Goal: Communication & Community: Answer question/provide support

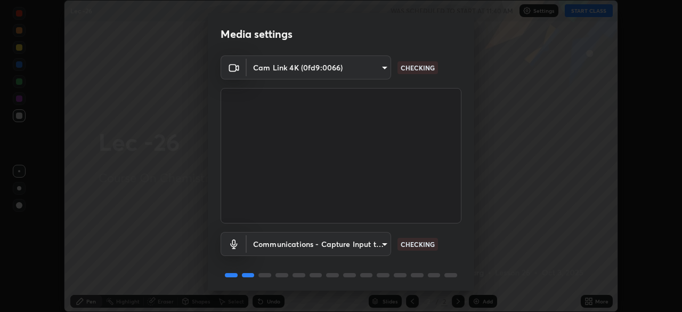
scroll to position [38, 0]
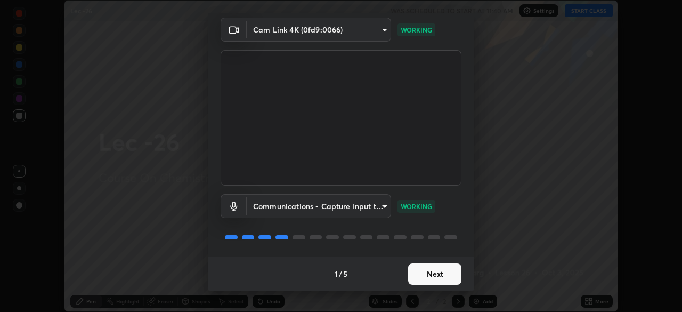
click at [440, 272] on button "Next" at bounding box center [434, 273] width 53 height 21
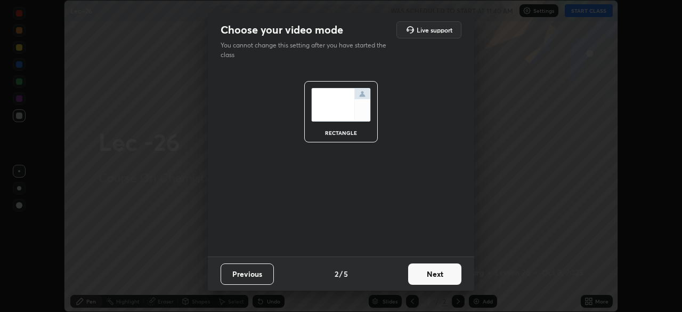
click at [434, 271] on button "Next" at bounding box center [434, 273] width 53 height 21
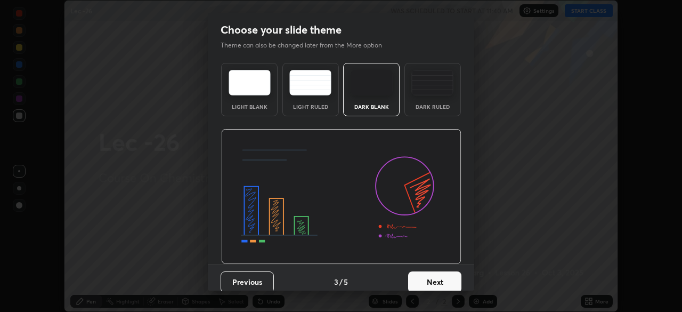
click at [433, 277] on button "Next" at bounding box center [434, 281] width 53 height 21
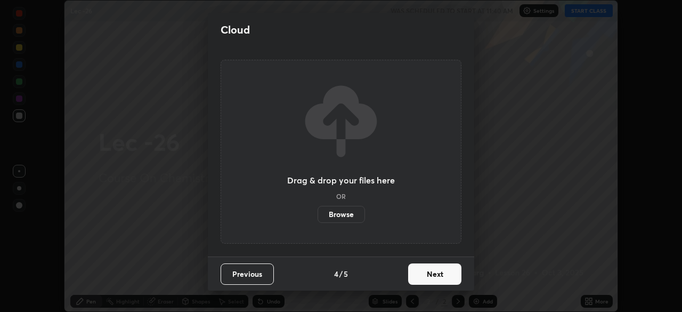
click at [431, 274] on button "Next" at bounding box center [434, 273] width 53 height 21
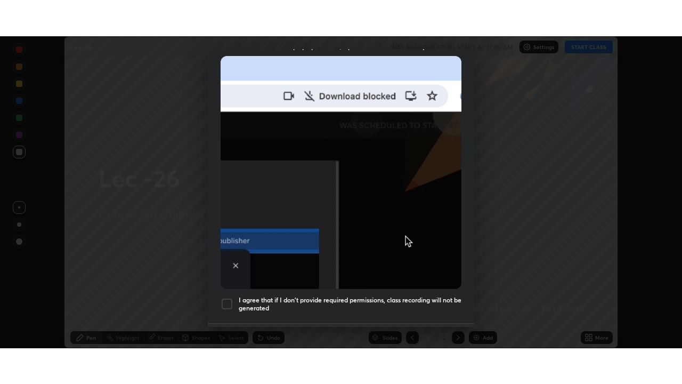
scroll to position [255, 0]
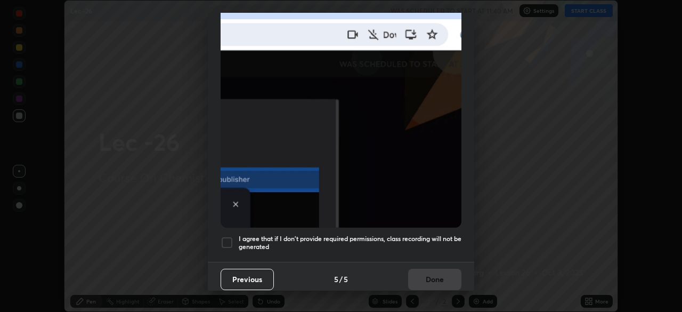
click at [232, 236] on div at bounding box center [227, 242] width 13 height 13
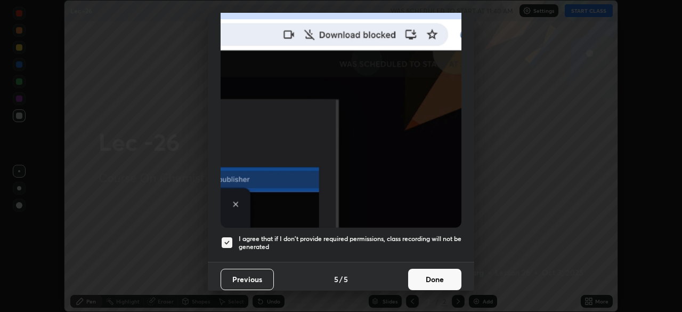
click at [433, 273] on button "Done" at bounding box center [434, 279] width 53 height 21
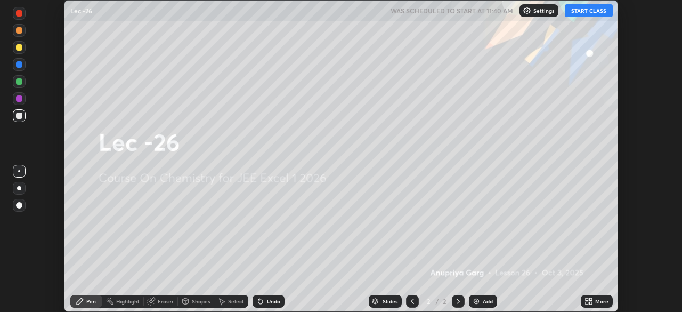
click at [592, 11] on button "START CLASS" at bounding box center [589, 10] width 48 height 13
click at [591, 299] on icon at bounding box center [590, 299] width 3 height 3
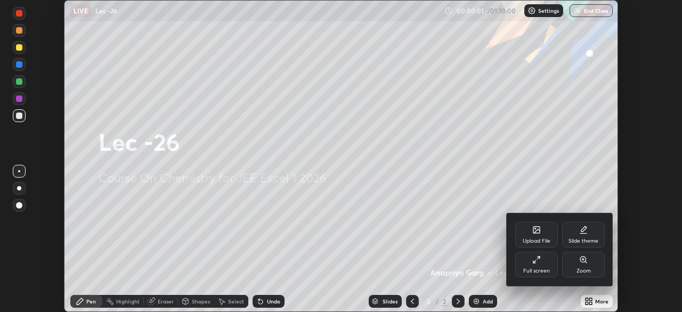
click at [540, 269] on div "Full screen" at bounding box center [536, 270] width 27 height 5
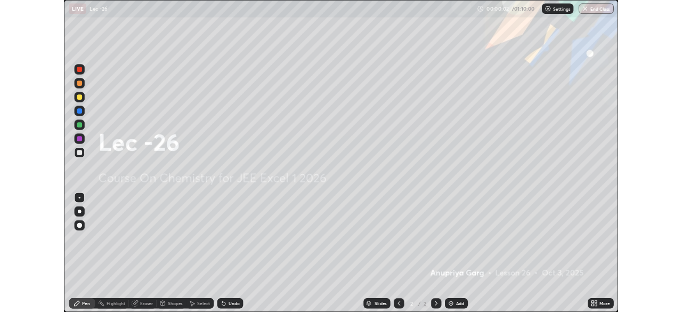
scroll to position [384, 682]
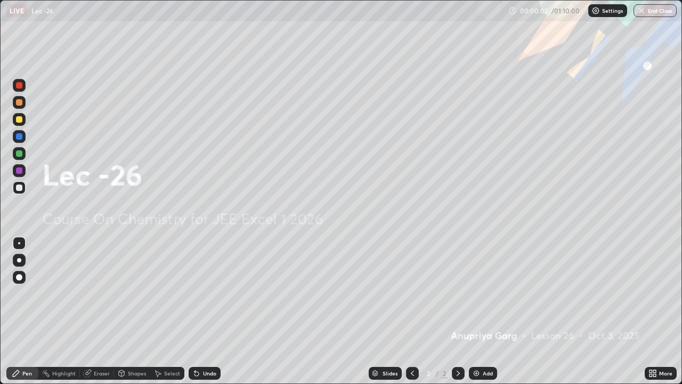
click at [479, 311] on img at bounding box center [476, 373] width 9 height 9
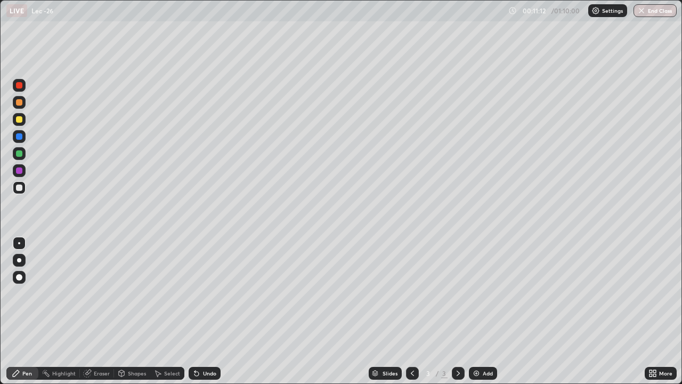
click at [164, 311] on div "Select" at bounding box center [172, 372] width 16 height 5
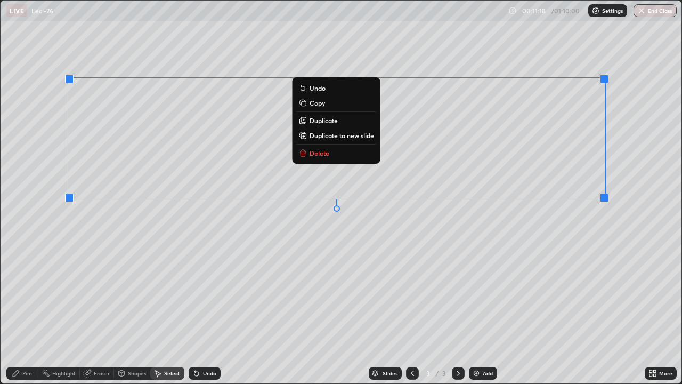
click at [424, 238] on div "0 ° Undo Copy Duplicate Duplicate to new slide Delete" at bounding box center [341, 192] width 681 height 383
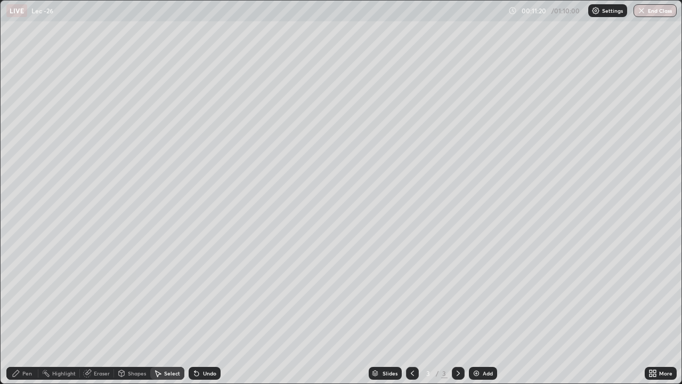
click at [654, 311] on icon at bounding box center [654, 375] width 3 height 3
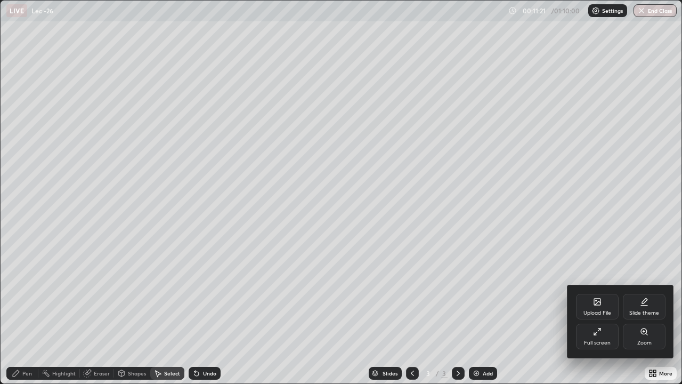
click at [596, 311] on div "Full screen" at bounding box center [597, 342] width 27 height 5
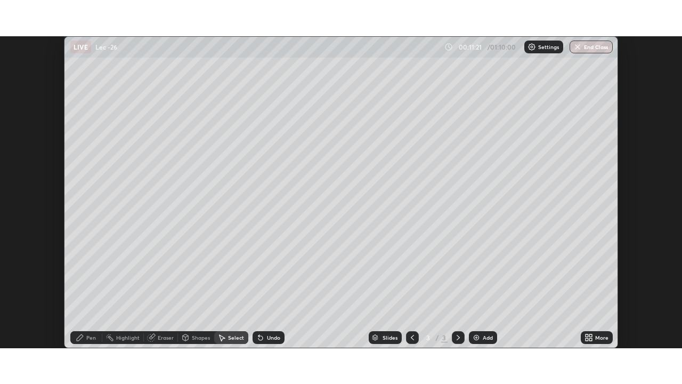
scroll to position [52987, 52616]
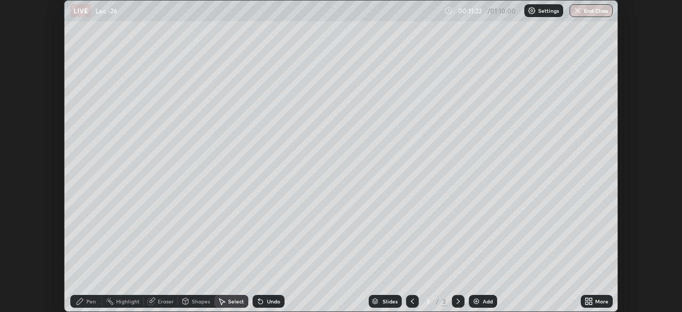
click at [597, 301] on div "More" at bounding box center [601, 300] width 13 height 5
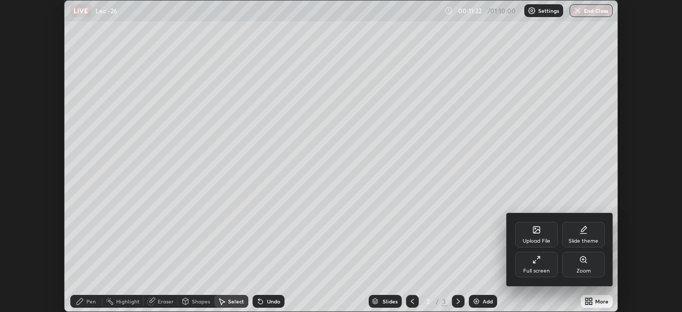
click at [534, 270] on div "Full screen" at bounding box center [536, 270] width 27 height 5
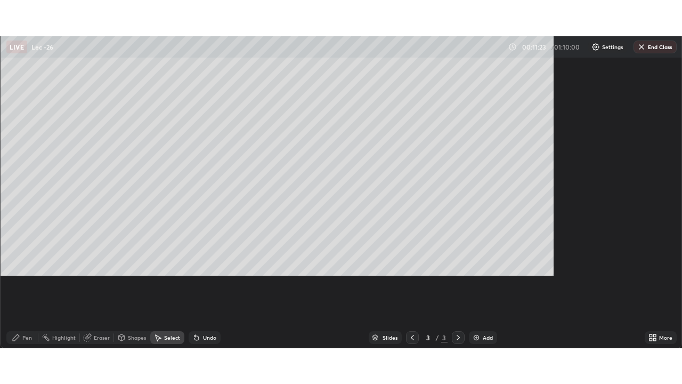
scroll to position [384, 682]
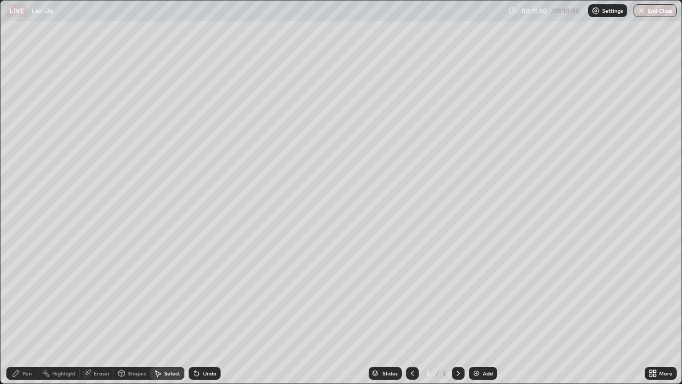
click at [30, 311] on div "Pen" at bounding box center [27, 372] width 10 height 5
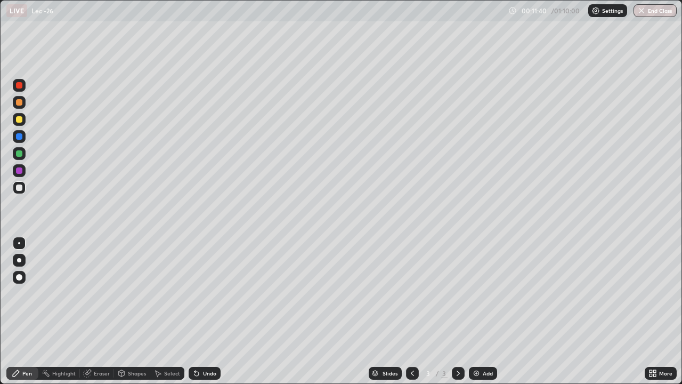
click at [104, 311] on div "Eraser" at bounding box center [102, 372] width 16 height 5
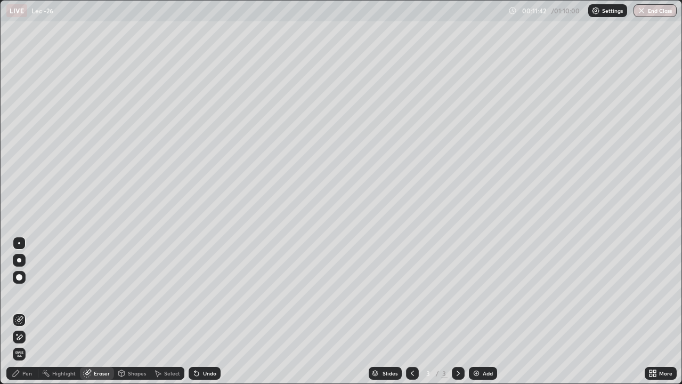
click at [28, 311] on div "Pen" at bounding box center [27, 372] width 10 height 5
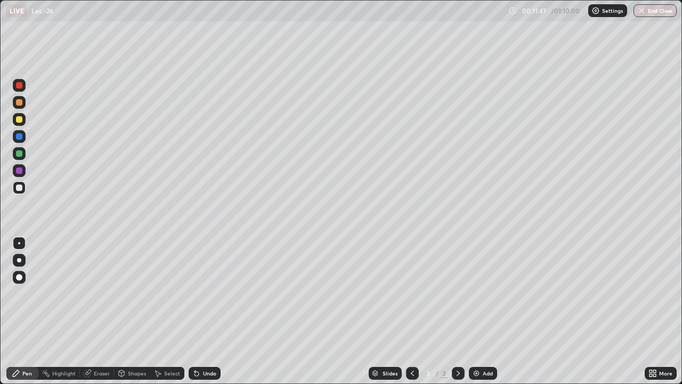
click at [95, 311] on div "Eraser" at bounding box center [102, 372] width 16 height 5
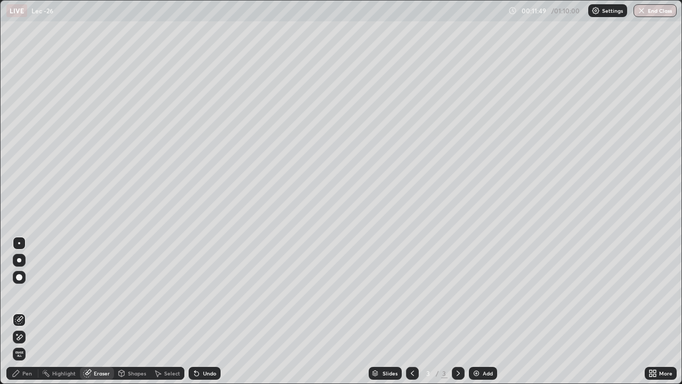
click at [24, 311] on div "Pen" at bounding box center [27, 372] width 10 height 5
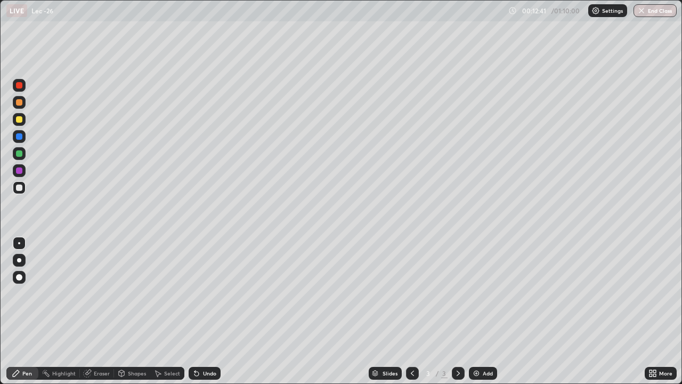
click at [481, 311] on div "Add" at bounding box center [483, 373] width 28 height 13
click at [124, 311] on div "Shapes" at bounding box center [132, 373] width 36 height 13
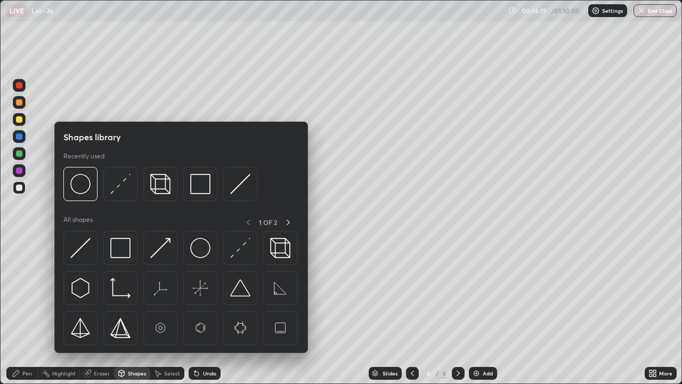
click at [97, 311] on div "Eraser" at bounding box center [102, 372] width 16 height 5
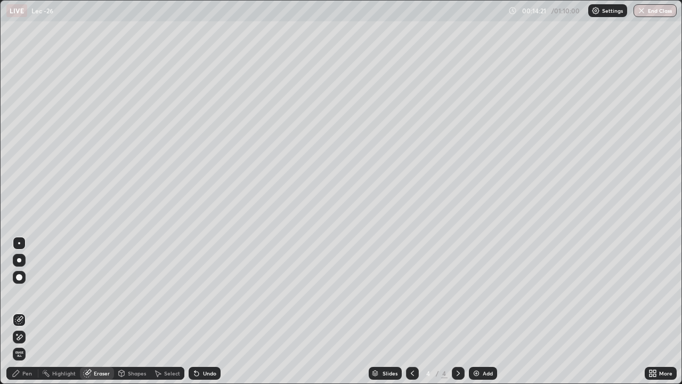
click at [31, 311] on div "Pen" at bounding box center [27, 372] width 10 height 5
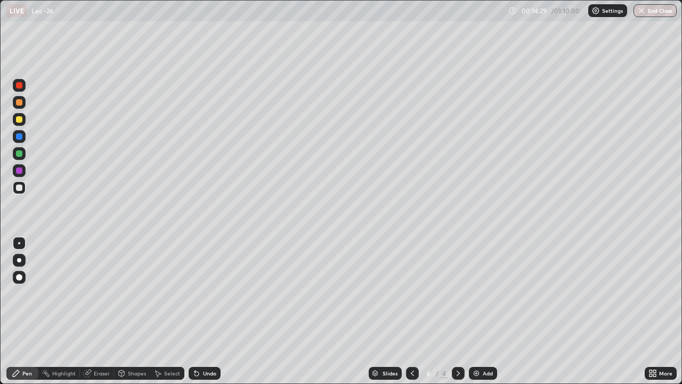
click at [165, 311] on div "Select" at bounding box center [172, 372] width 16 height 5
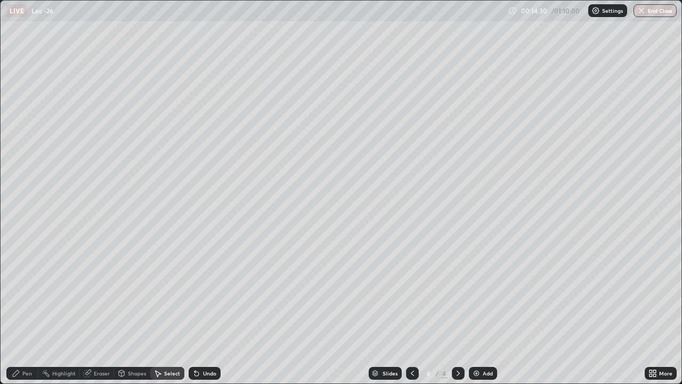
click at [135, 311] on div "0 ° Undo Copy Duplicate Duplicate to new slide Delete" at bounding box center [341, 192] width 681 height 383
click at [25, 311] on div "Pen" at bounding box center [27, 372] width 10 height 5
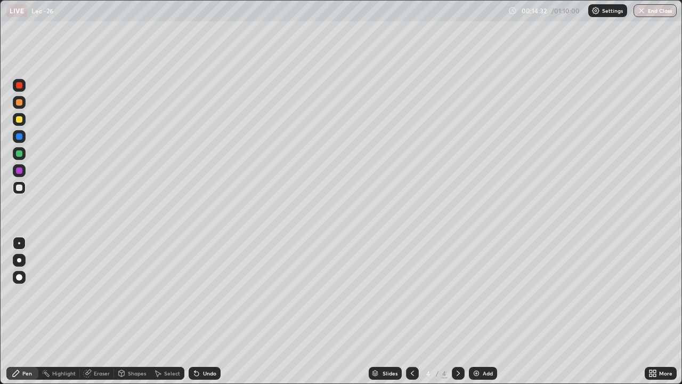
click at [483, 311] on div "Add" at bounding box center [488, 372] width 10 height 5
click at [410, 311] on icon at bounding box center [412, 373] width 9 height 9
click at [477, 311] on img at bounding box center [476, 373] width 9 height 9
click at [20, 120] on div at bounding box center [19, 119] width 6 height 6
click at [409, 311] on icon at bounding box center [412, 373] width 9 height 9
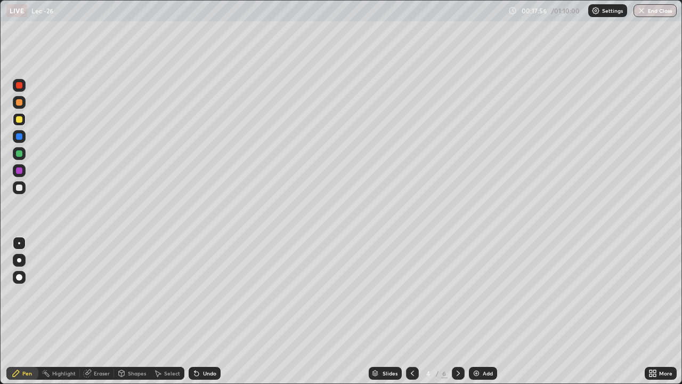
click at [410, 311] on icon at bounding box center [412, 373] width 9 height 9
click at [21, 155] on div at bounding box center [19, 153] width 6 height 6
click at [472, 311] on img at bounding box center [476, 373] width 9 height 9
click at [413, 311] on icon at bounding box center [412, 373] width 9 height 9
click at [454, 311] on icon at bounding box center [458, 373] width 9 height 9
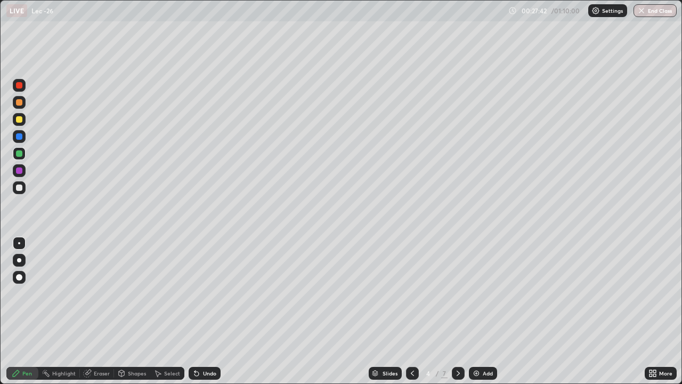
click at [459, 311] on icon at bounding box center [458, 373] width 9 height 9
click at [21, 193] on div at bounding box center [19, 187] width 13 height 13
click at [472, 311] on img at bounding box center [476, 373] width 9 height 9
click at [411, 311] on icon at bounding box center [412, 373] width 9 height 9
click at [454, 311] on icon at bounding box center [458, 373] width 9 height 9
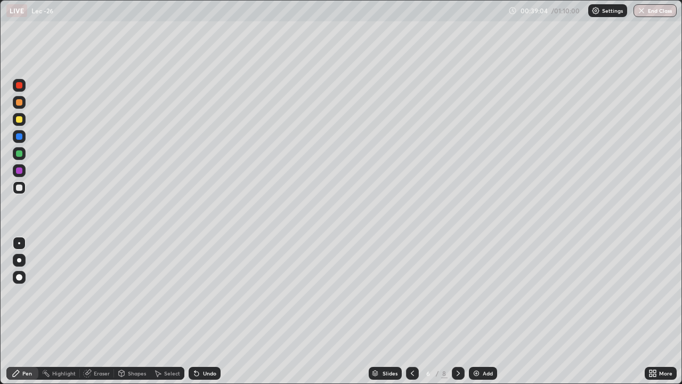
click at [454, 311] on icon at bounding box center [458, 373] width 9 height 9
click at [172, 311] on div "Select" at bounding box center [172, 372] width 16 height 5
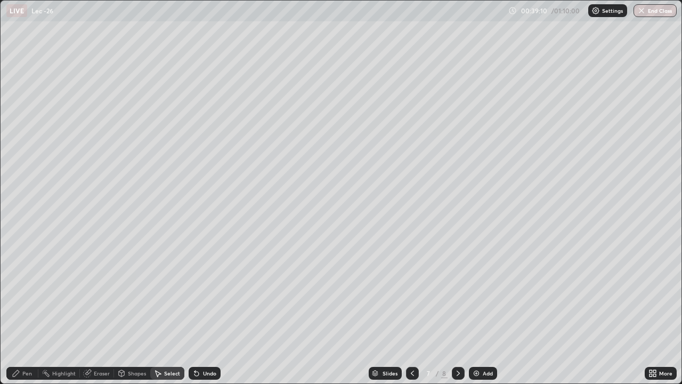
click at [166, 311] on div "Select" at bounding box center [172, 372] width 16 height 5
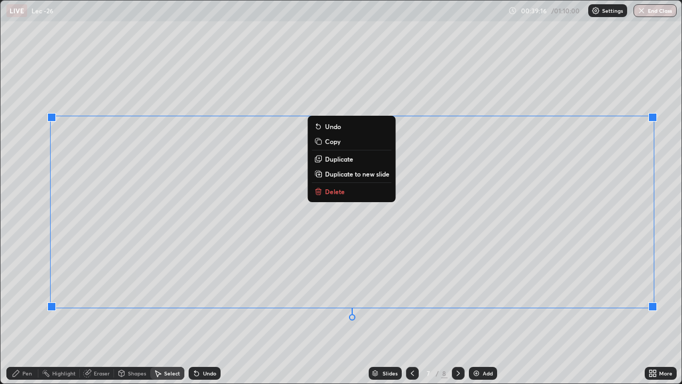
click at [183, 93] on div "0 ° Undo Copy Duplicate Duplicate to new slide Delete" at bounding box center [341, 192] width 681 height 383
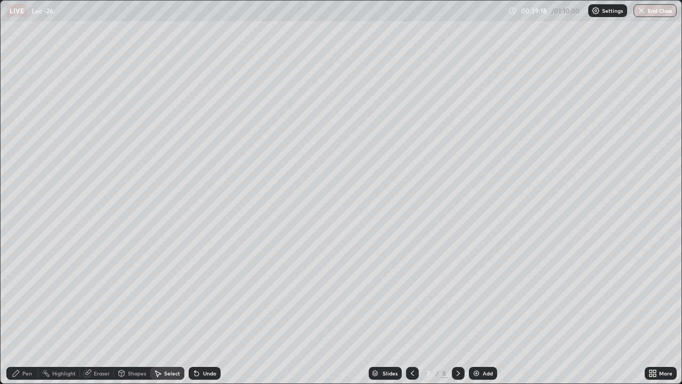
click at [229, 300] on div "0 ° Undo Copy Duplicate Duplicate to new slide Delete" at bounding box center [341, 192] width 681 height 383
click at [35, 311] on div "Pen" at bounding box center [22, 373] width 32 height 13
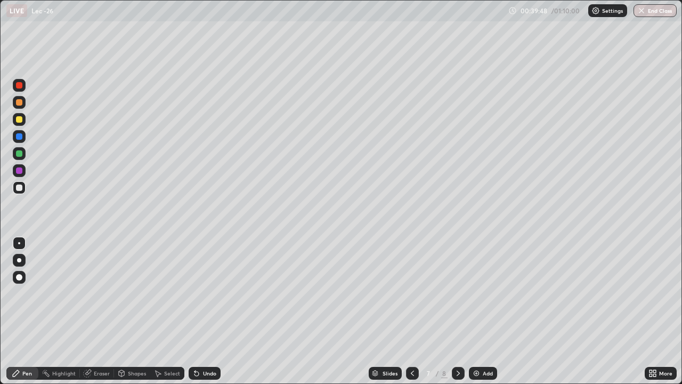
click at [26, 122] on div at bounding box center [19, 119] width 17 height 17
click at [94, 311] on div "Eraser" at bounding box center [102, 372] width 16 height 5
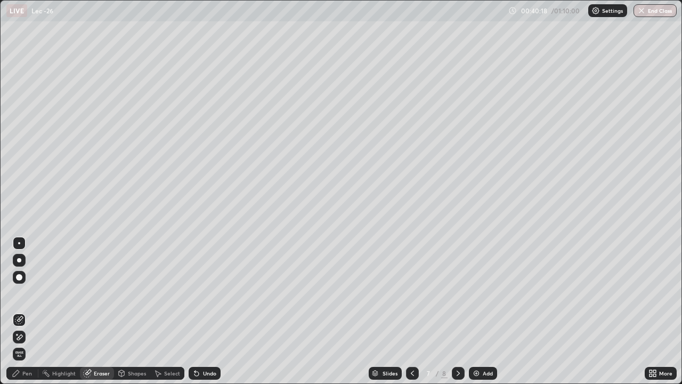
click at [29, 311] on div "Pen" at bounding box center [22, 373] width 32 height 13
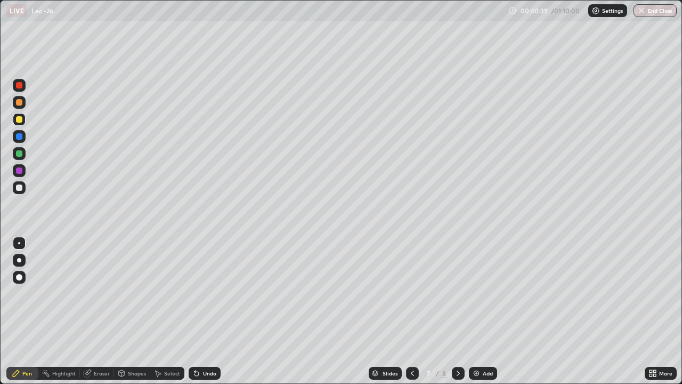
click at [105, 311] on div "Eraser" at bounding box center [102, 372] width 16 height 5
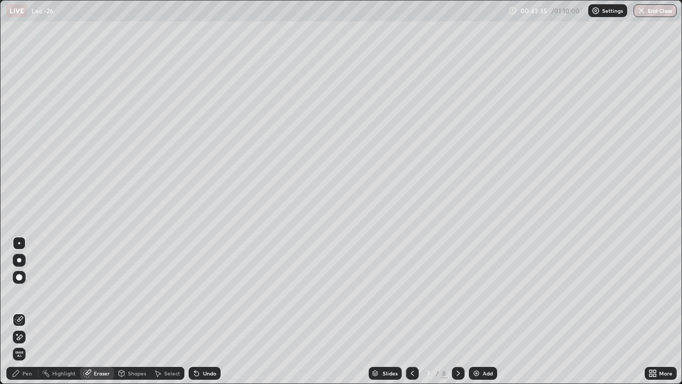
click at [30, 311] on div "Pen" at bounding box center [22, 373] width 32 height 13
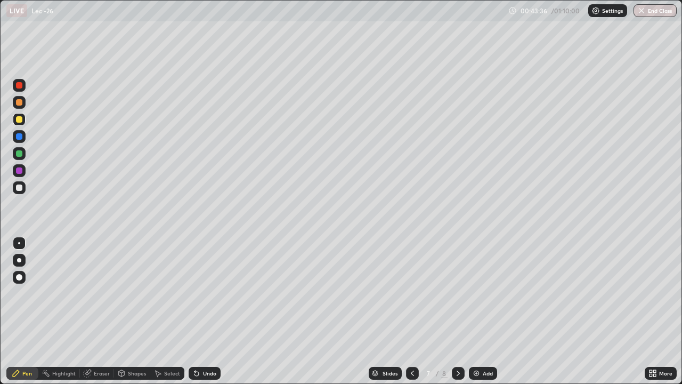
click at [21, 189] on div at bounding box center [19, 187] width 6 height 6
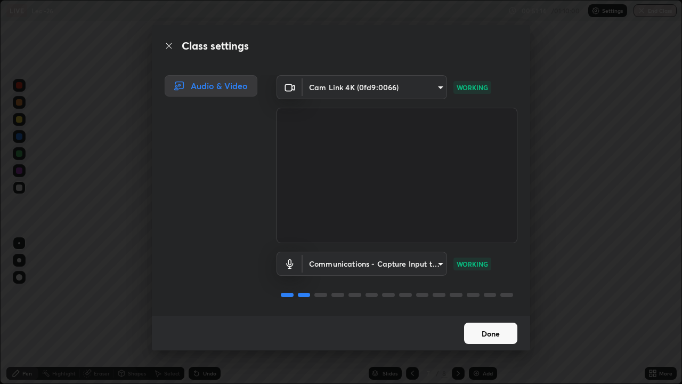
scroll to position [1, 0]
click at [482, 311] on button "Done" at bounding box center [490, 332] width 53 height 21
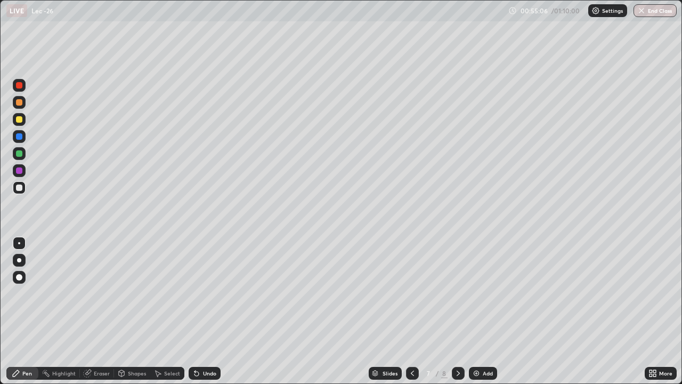
click at [198, 311] on icon at bounding box center [196, 373] width 9 height 9
click at [200, 311] on div "Undo" at bounding box center [205, 373] width 32 height 13
click at [199, 311] on icon at bounding box center [196, 373] width 9 height 9
click at [102, 311] on div "Eraser" at bounding box center [102, 372] width 16 height 5
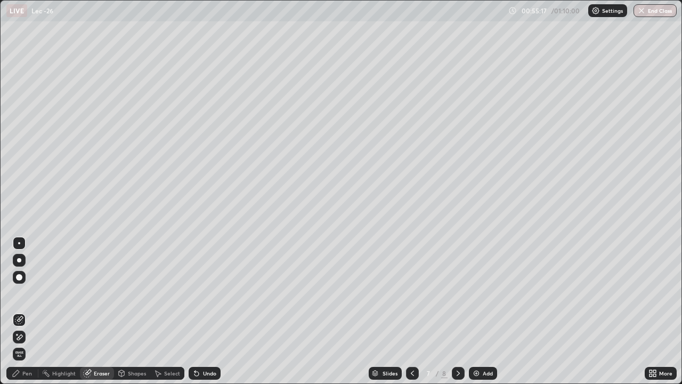
click at [29, 311] on div "Pen" at bounding box center [27, 372] width 10 height 5
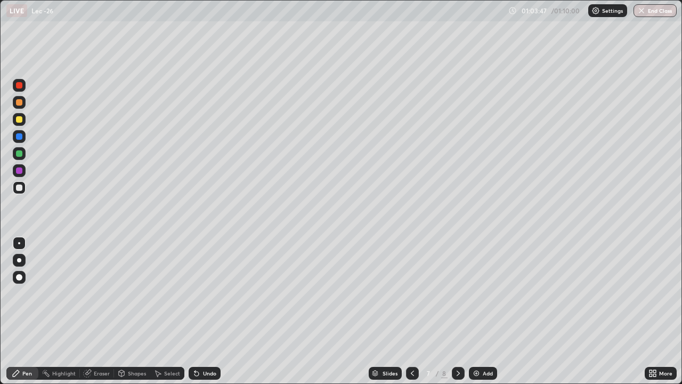
click at [656, 11] on button "End Class" at bounding box center [655, 10] width 43 height 13
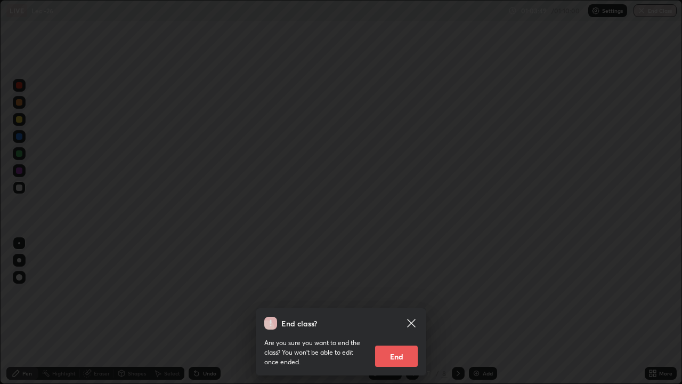
click at [395, 311] on button "End" at bounding box center [396, 355] width 43 height 21
